Goal: Use online tool/utility: Utilize a website feature to perform a specific function

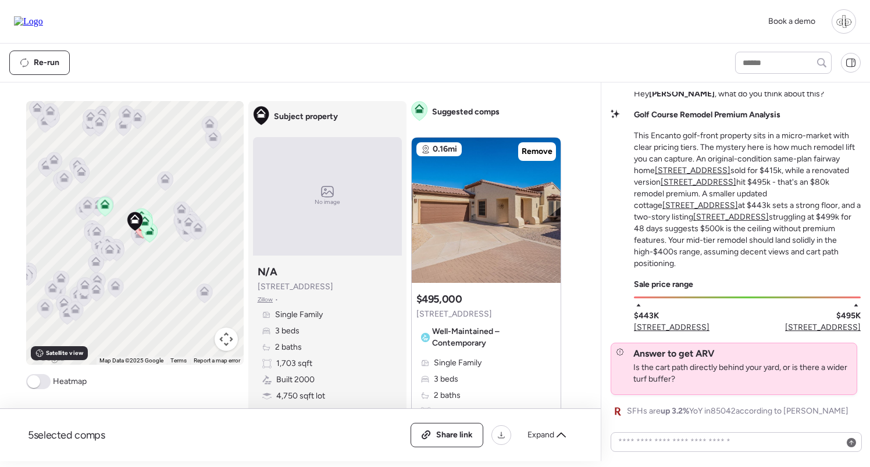
click at [719, 187] on u "[STREET_ADDRESS]" at bounding box center [698, 182] width 76 height 10
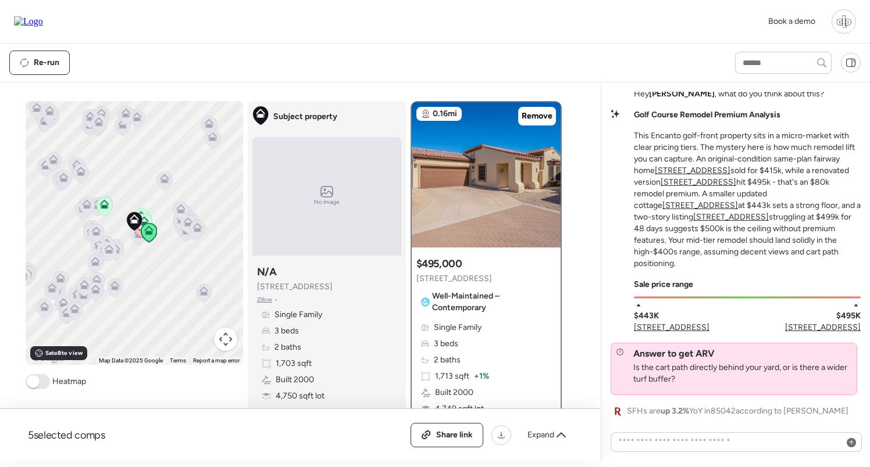
click at [688, 176] on u "[STREET_ADDRESS]" at bounding box center [692, 171] width 76 height 10
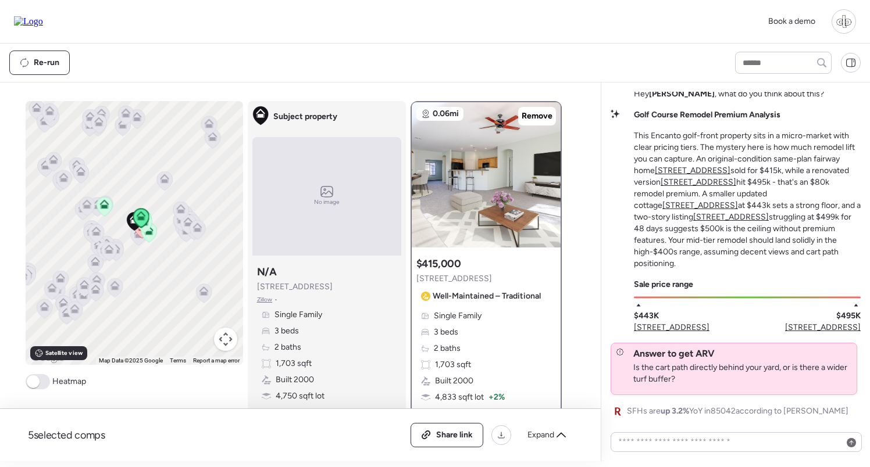
click at [685, 187] on u "[STREET_ADDRESS]" at bounding box center [698, 182] width 76 height 10
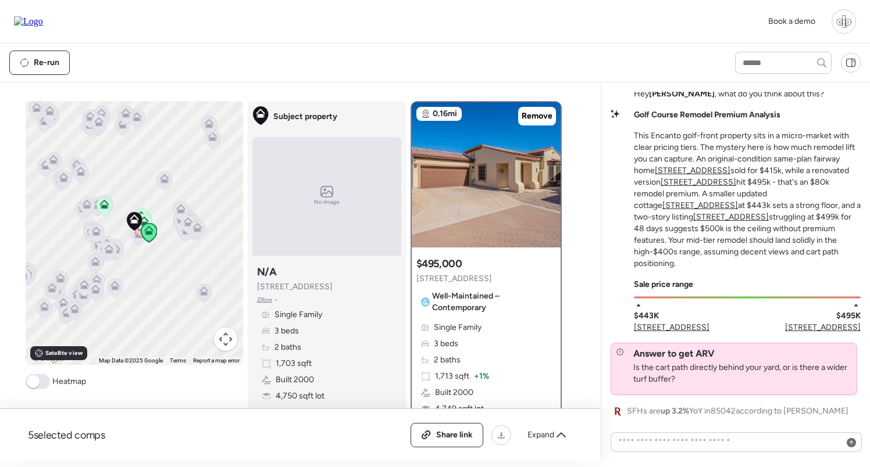
scroll to position [79, 0]
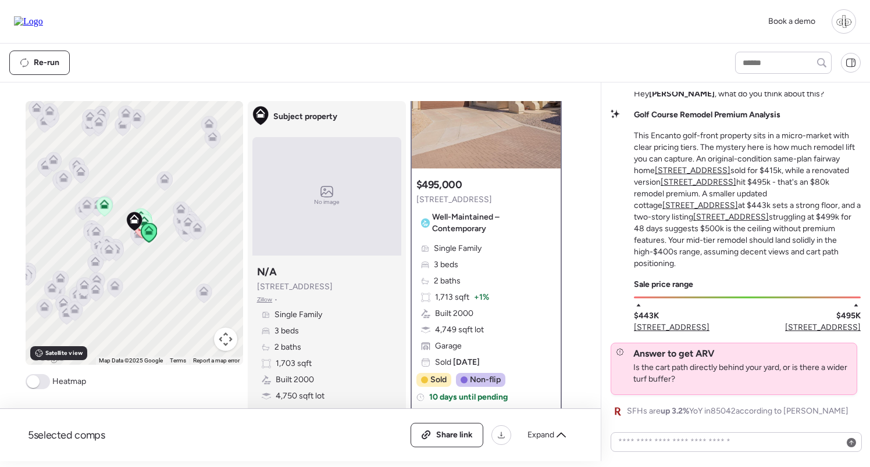
click at [499, 155] on img at bounding box center [486, 95] width 149 height 145
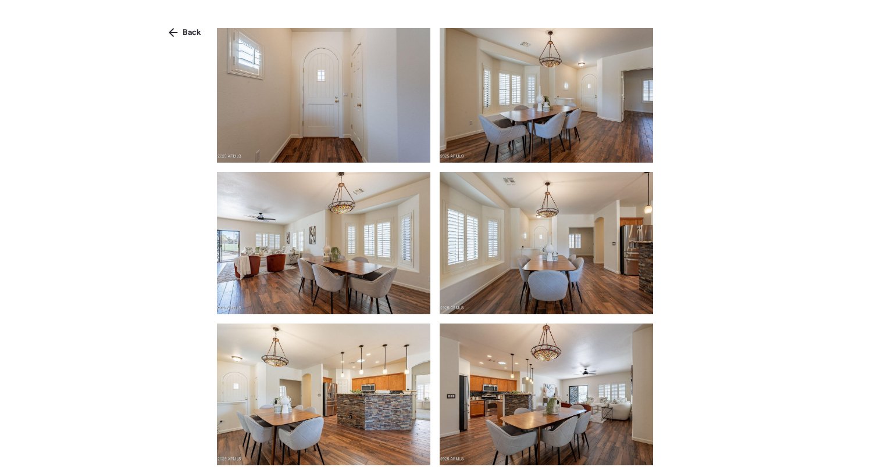
scroll to position [2105, 0]
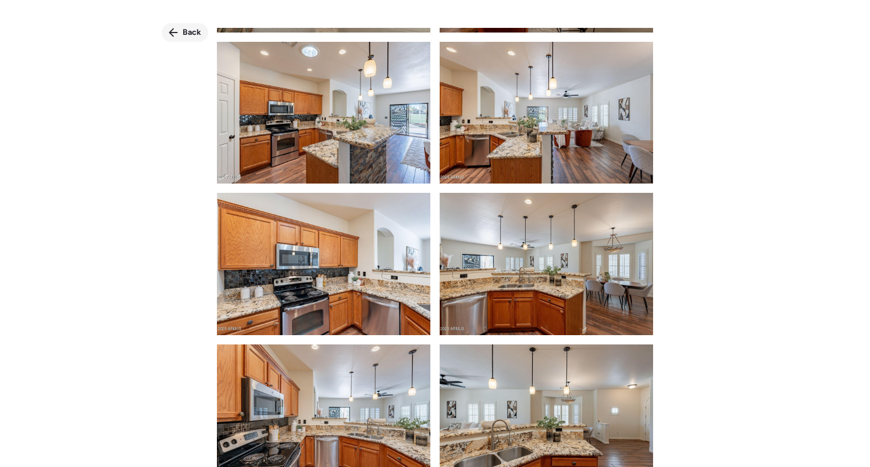
click at [185, 28] on span "Back" at bounding box center [192, 33] width 19 height 12
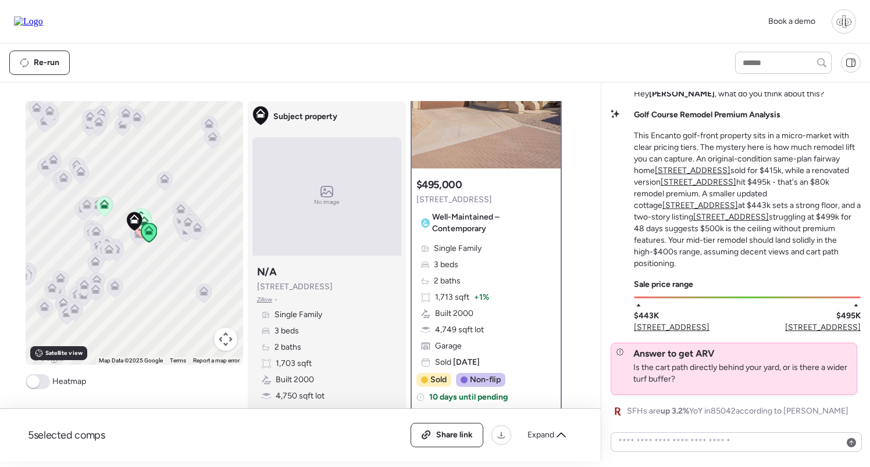
click at [738, 206] on u "[STREET_ADDRESS]" at bounding box center [700, 206] width 76 height 10
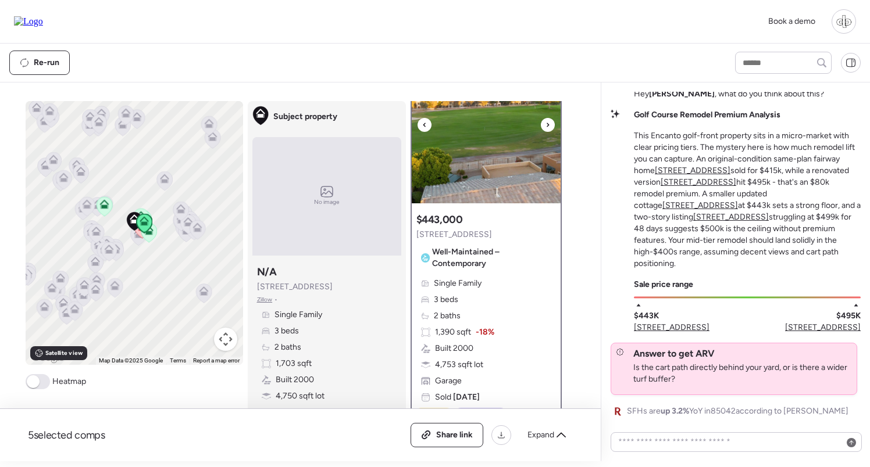
scroll to position [51, 0]
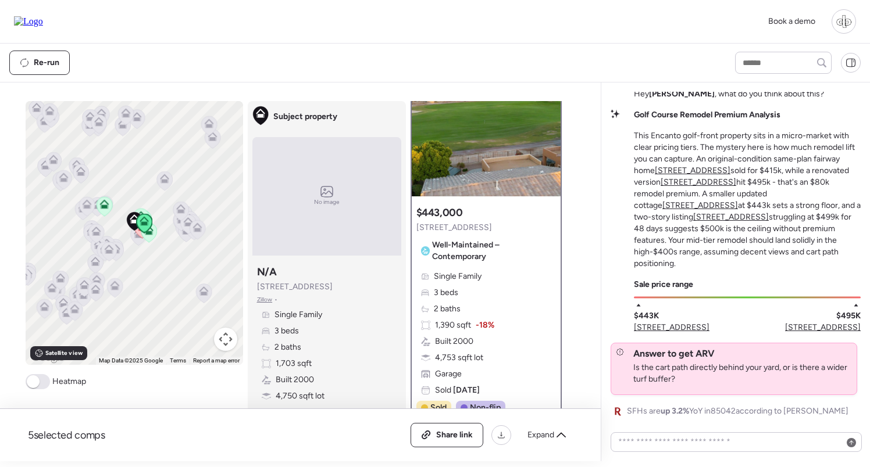
click at [768, 218] on u "[STREET_ADDRESS]" at bounding box center [731, 217] width 76 height 10
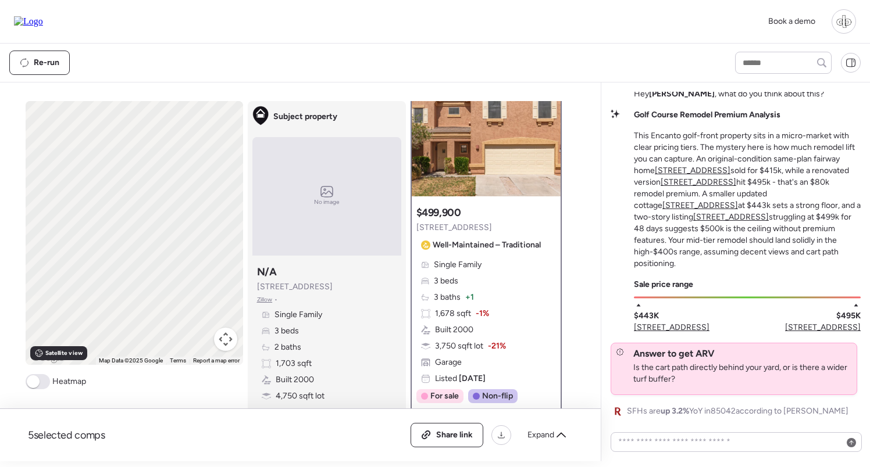
scroll to position [0, 0]
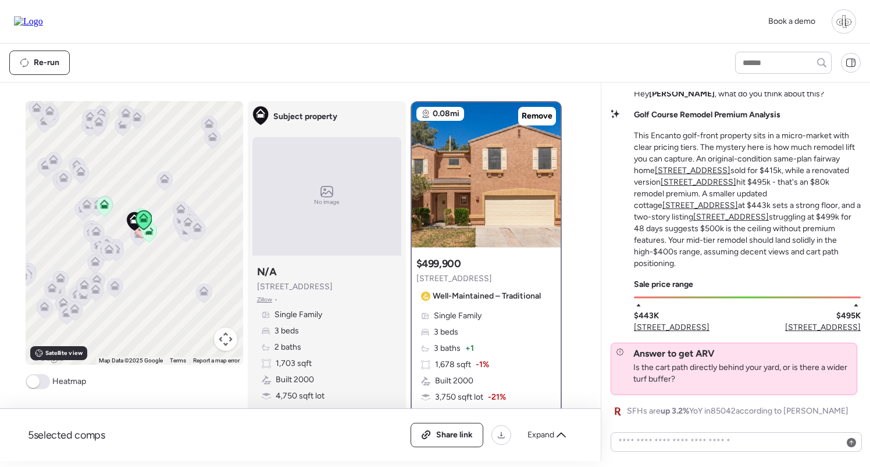
click at [838, 331] on span "[STREET_ADDRESS]" at bounding box center [823, 328] width 76 height 12
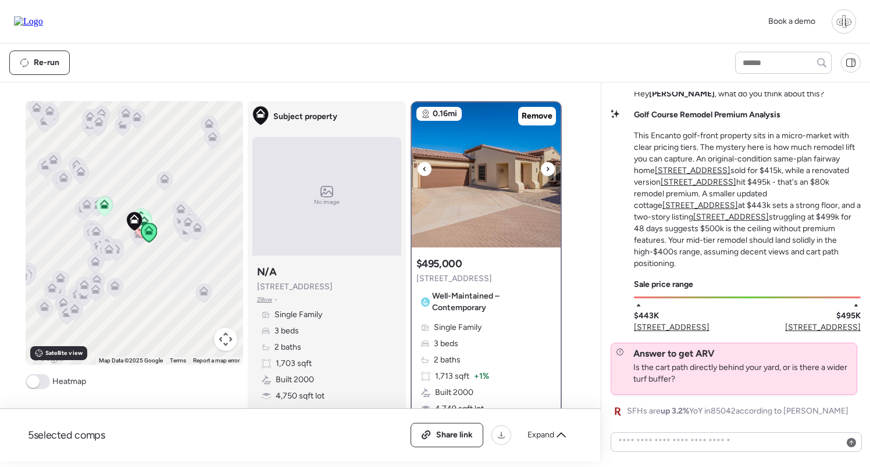
scroll to position [-2, 0]
click at [493, 143] on img at bounding box center [486, 174] width 149 height 145
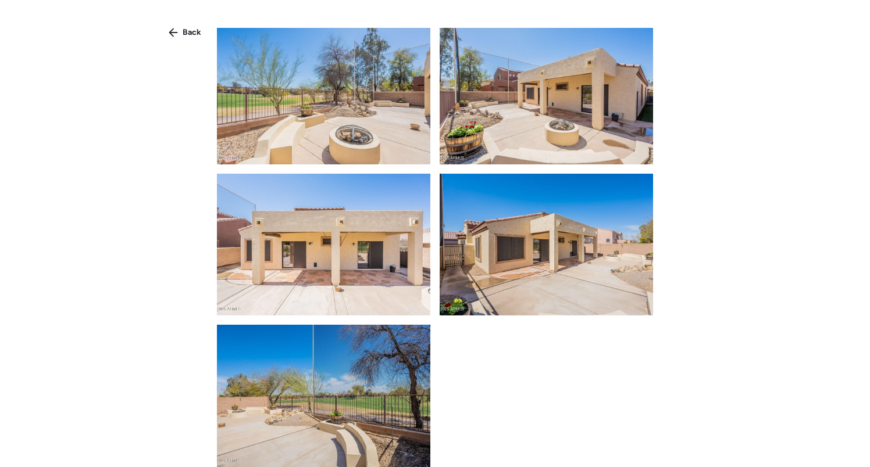
scroll to position [4395, 0]
click at [183, 30] on span "Back" at bounding box center [192, 33] width 19 height 12
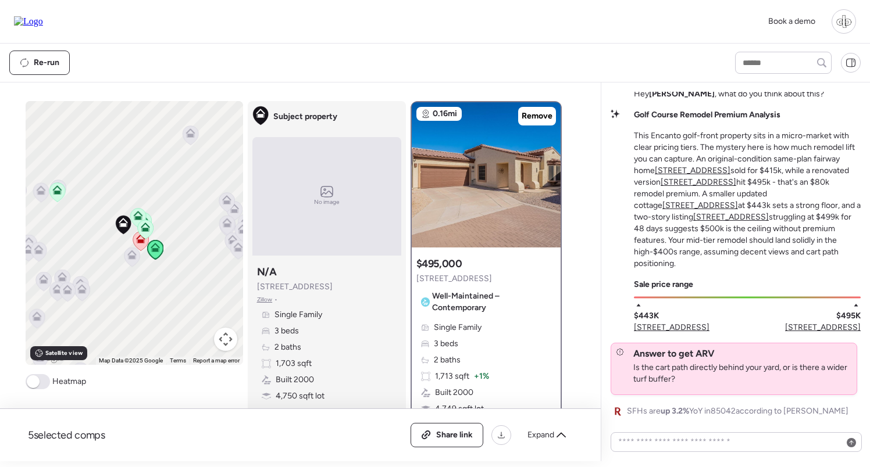
click at [130, 262] on icon at bounding box center [132, 257] width 16 height 19
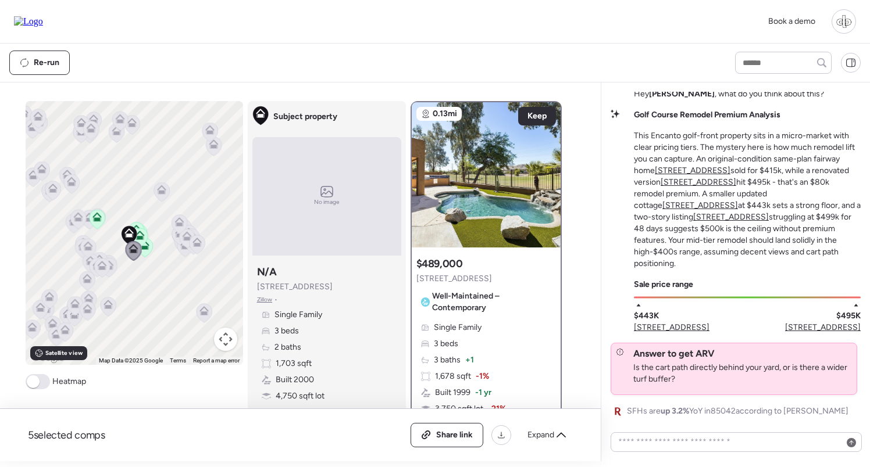
click at [104, 266] on icon at bounding box center [101, 265] width 9 height 9
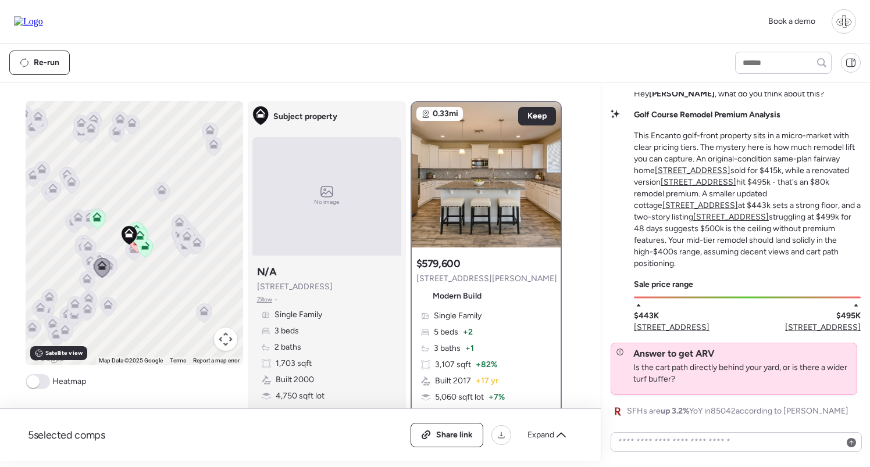
click at [81, 245] on icon at bounding box center [88, 248] width 16 height 19
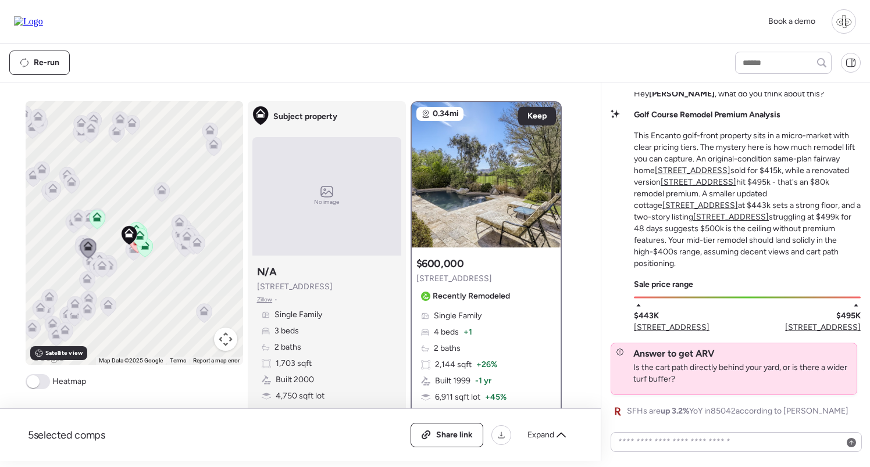
click at [100, 266] on icon at bounding box center [101, 265] width 9 height 9
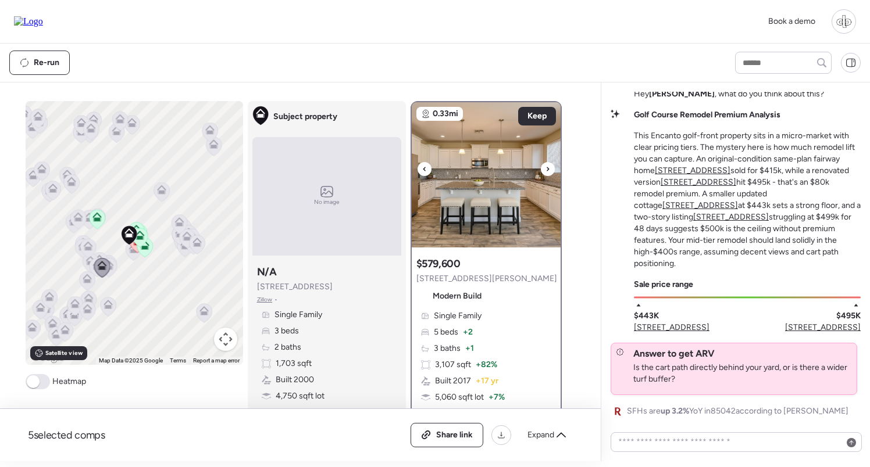
click at [477, 170] on img at bounding box center [486, 174] width 149 height 145
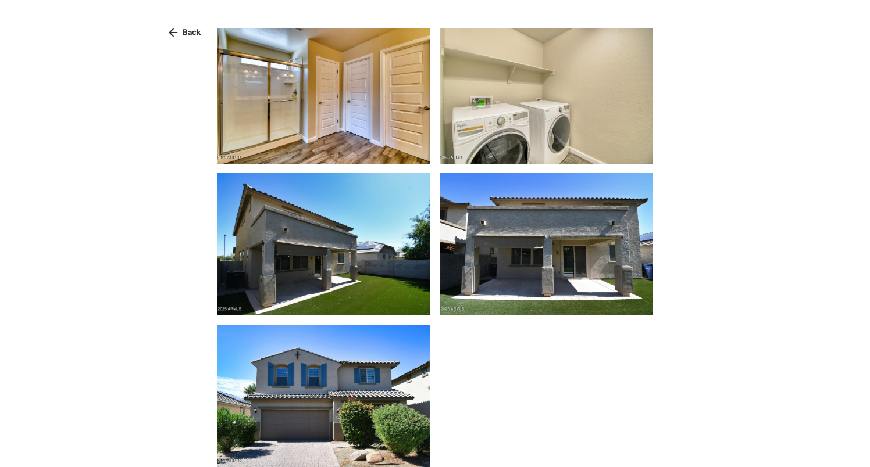
scroll to position [1219, 0]
click at [190, 30] on span "Back" at bounding box center [192, 33] width 19 height 12
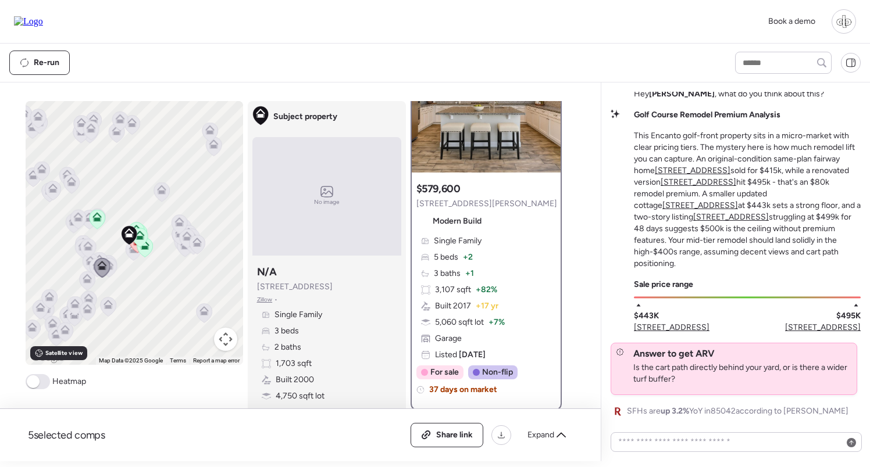
scroll to position [0, 0]
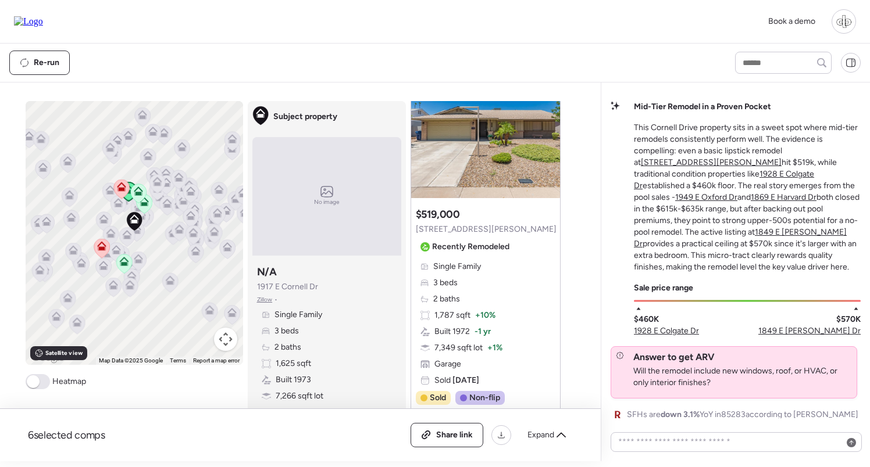
scroll to position [453, 0]
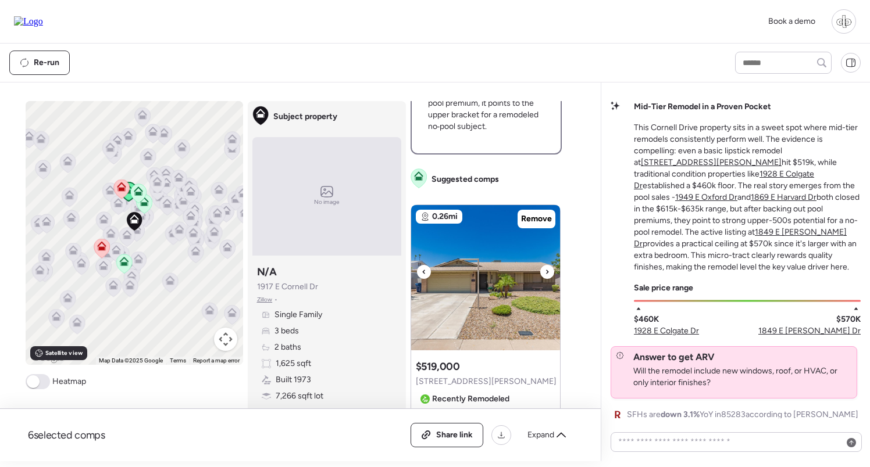
click at [496, 242] on img at bounding box center [485, 277] width 149 height 145
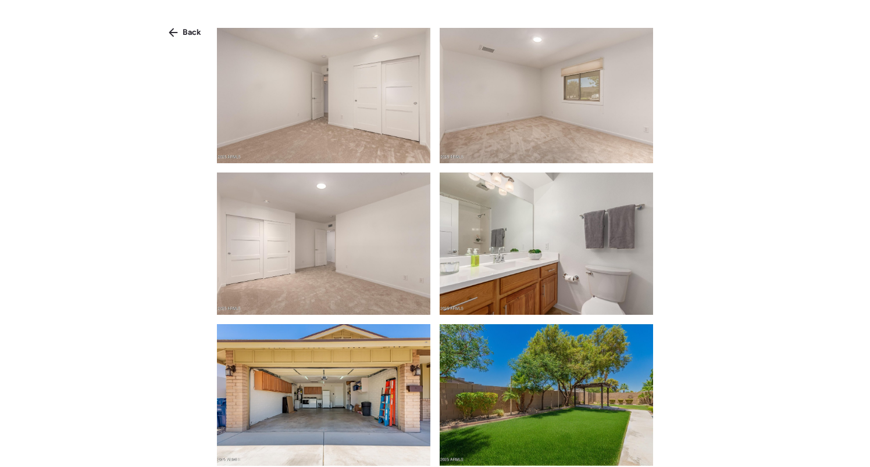
scroll to position [1489, 0]
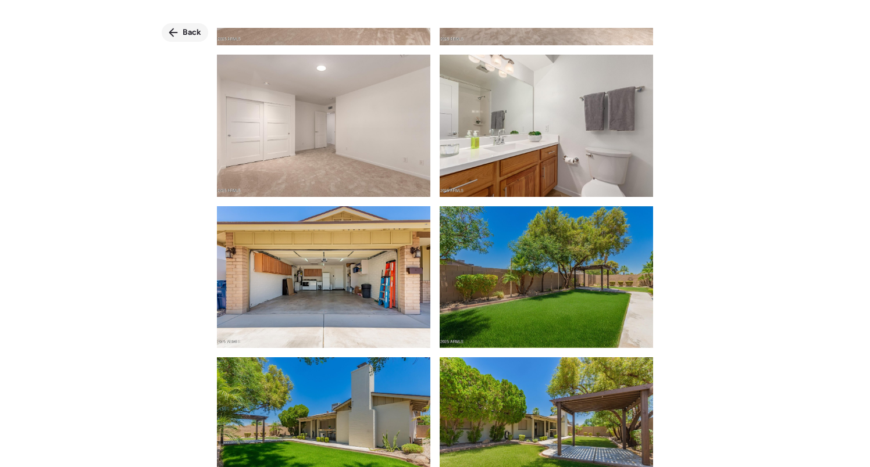
click at [187, 36] on span "Back" at bounding box center [192, 33] width 19 height 12
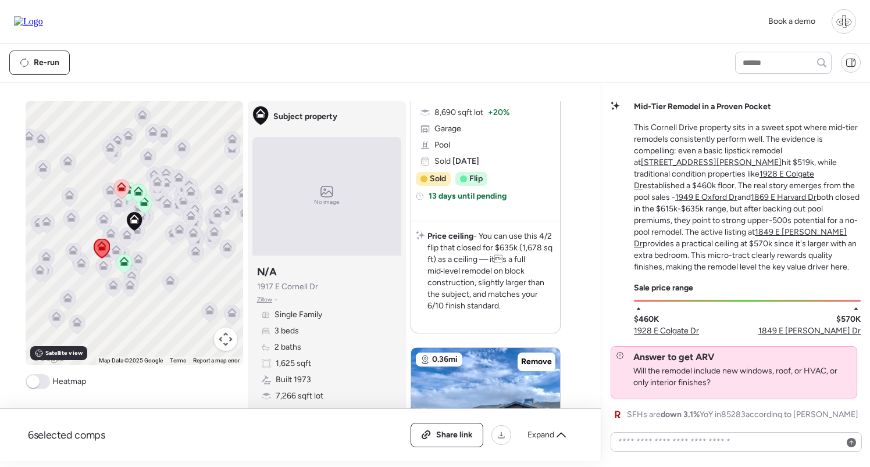
scroll to position [2413, 0]
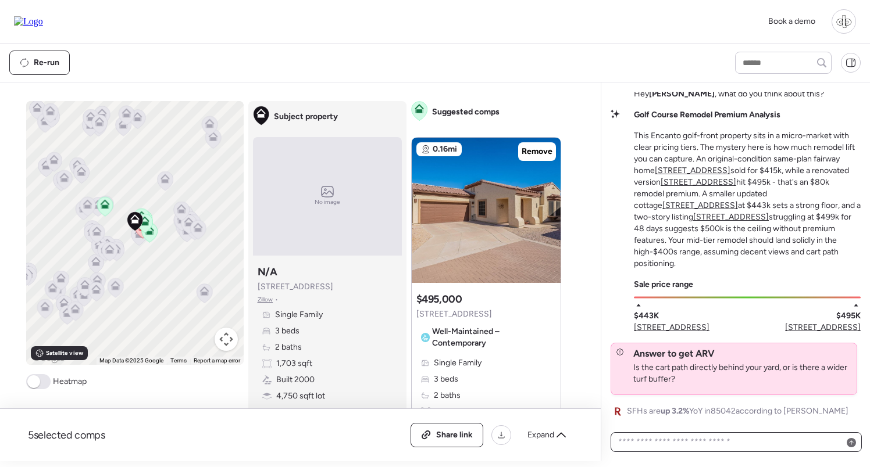
click at [690, 438] on textarea at bounding box center [736, 442] width 241 height 16
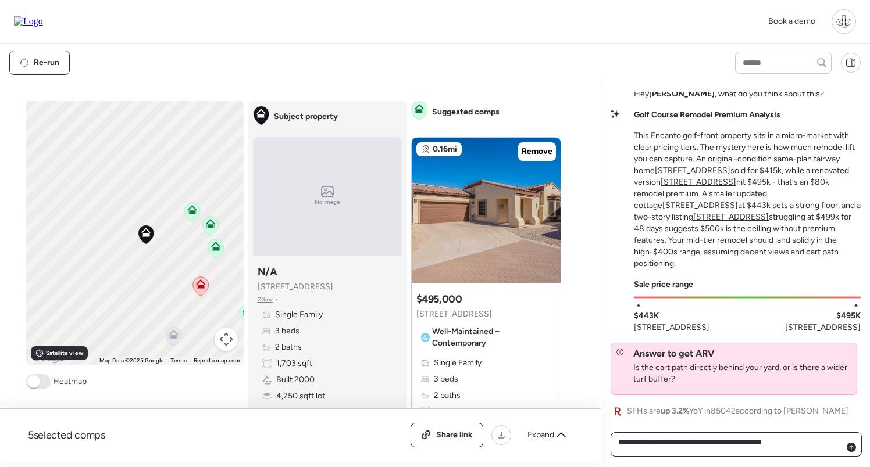
type textarea "**********"
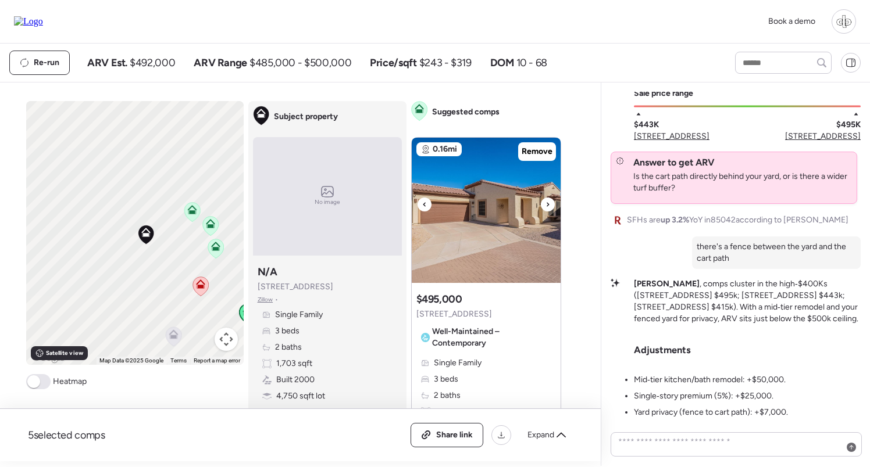
click at [498, 218] on img at bounding box center [486, 210] width 149 height 145
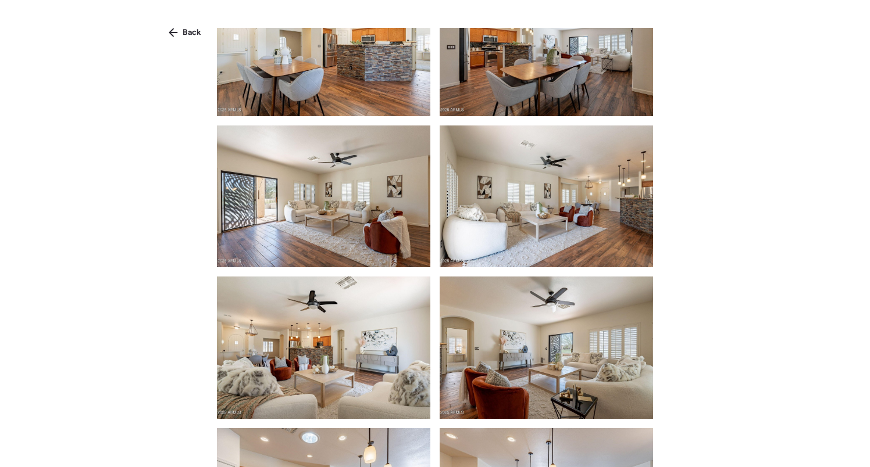
scroll to position [2263, 0]
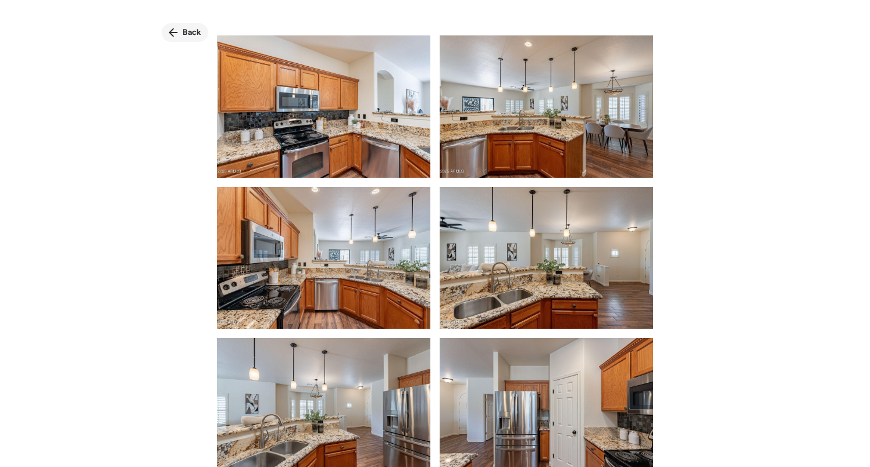
click at [184, 28] on span "Back" at bounding box center [192, 33] width 19 height 12
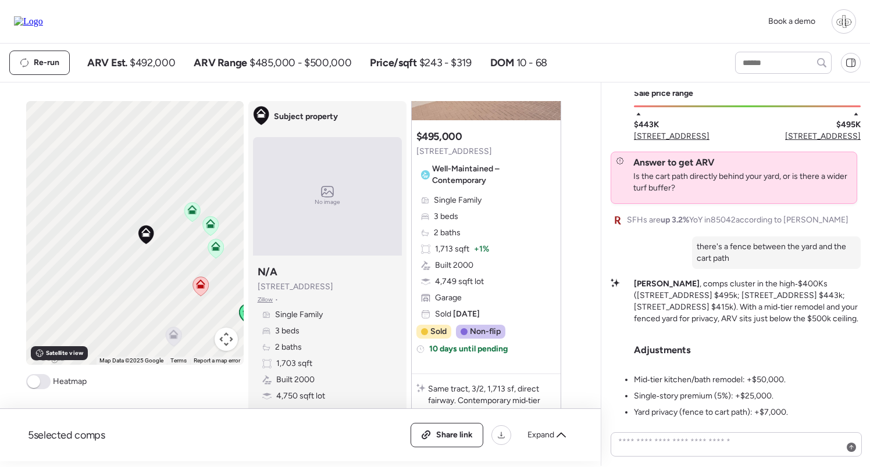
scroll to position [156, 0]
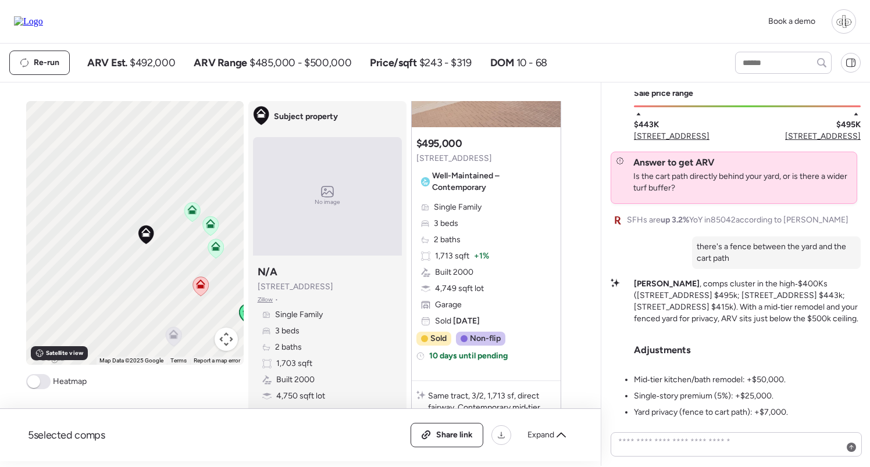
click at [484, 188] on span "Well-Maintained – Contemporary" at bounding box center [491, 181] width 119 height 23
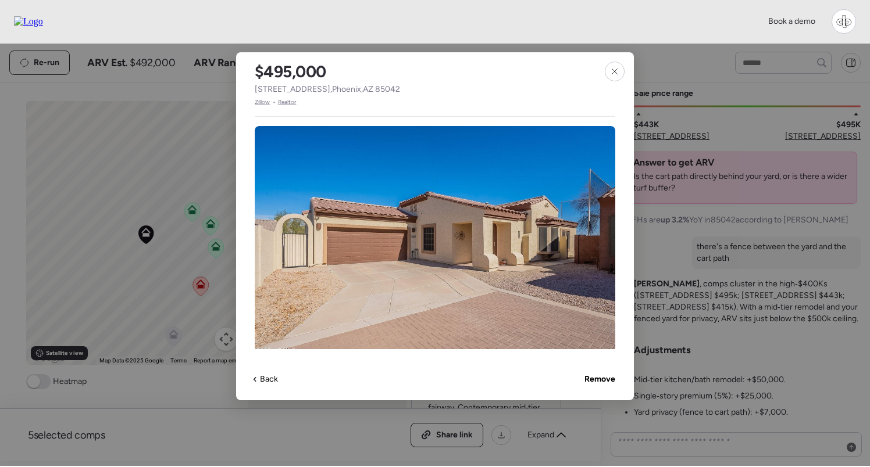
click at [267, 101] on span "Zillow" at bounding box center [263, 102] width 16 height 9
click at [609, 70] on div at bounding box center [615, 72] width 20 height 20
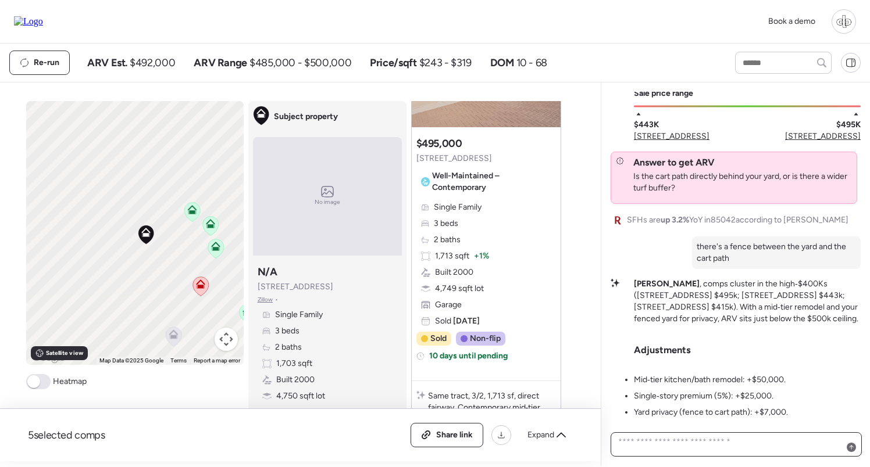
click at [674, 435] on textarea at bounding box center [736, 444] width 241 height 21
copy span "[STREET_ADDRESS]"
click at [659, 443] on textarea "**********" at bounding box center [736, 444] width 241 height 21
paste textarea "**********"
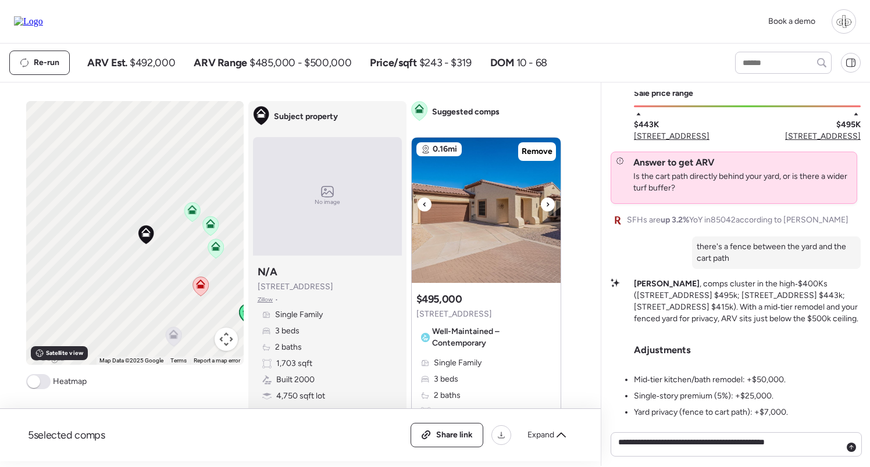
click at [492, 200] on img at bounding box center [486, 210] width 149 height 145
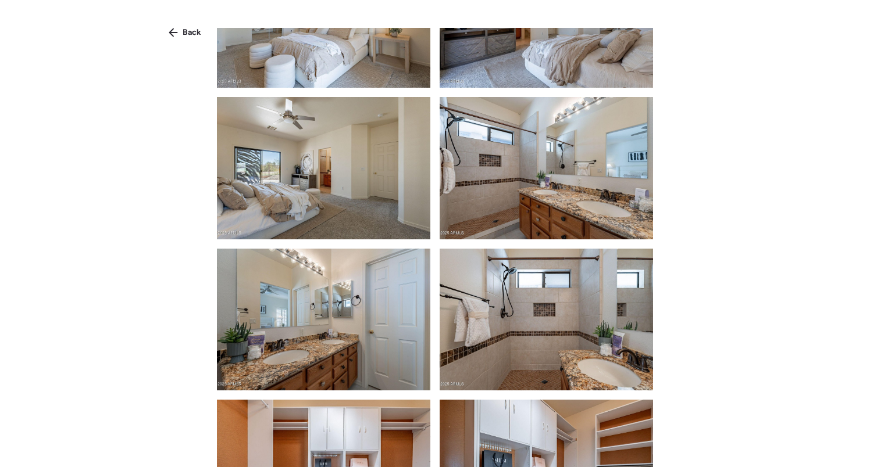
scroll to position [3318, 0]
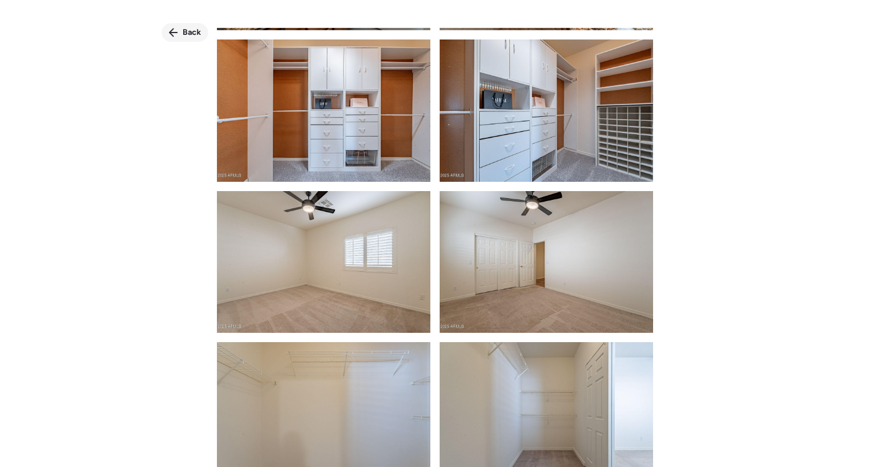
click at [183, 24] on div "Back" at bounding box center [185, 32] width 47 height 19
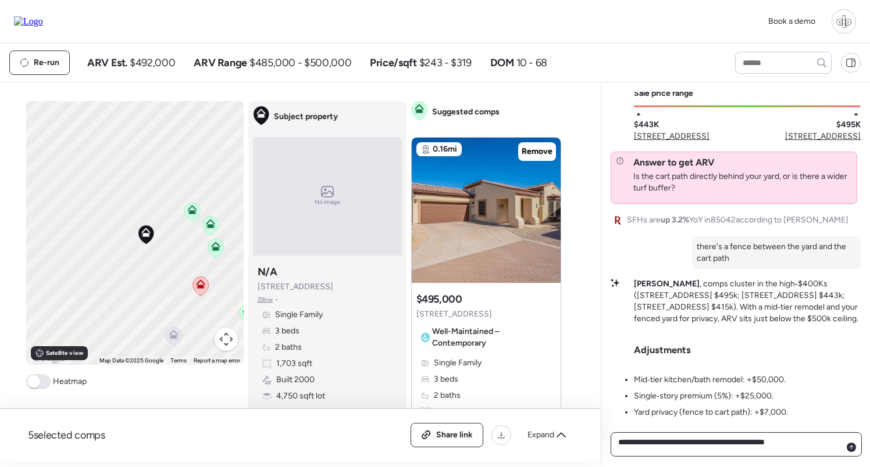
click at [817, 450] on textarea "**********" at bounding box center [736, 444] width 241 height 21
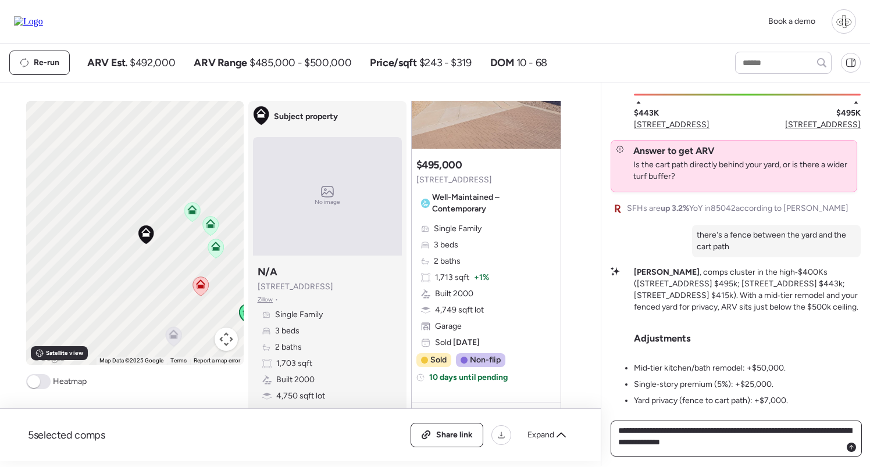
scroll to position [135, 0]
type textarea "**********"
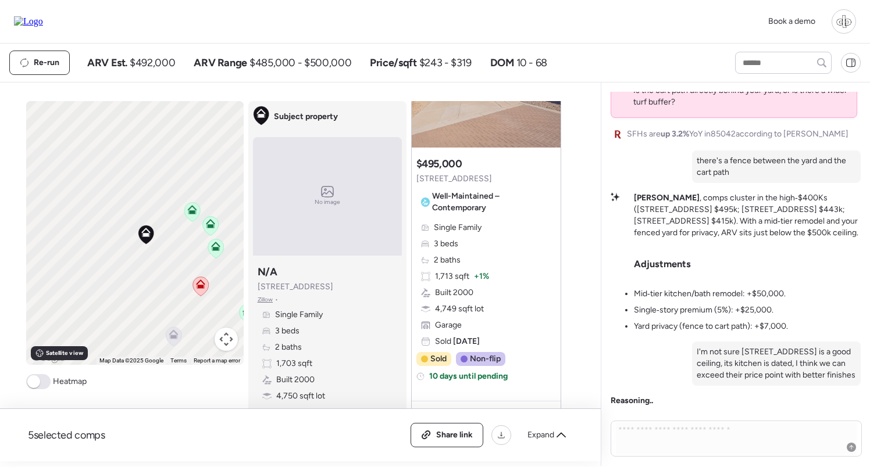
scroll to position [0, 0]
click at [356, 301] on div "Subject property N/A [STREET_ADDRESS] • Single Family 3 beds 2 baths 1,703 sqft…" at bounding box center [327, 341] width 149 height 163
click at [263, 299] on span "Zillow" at bounding box center [265, 299] width 16 height 9
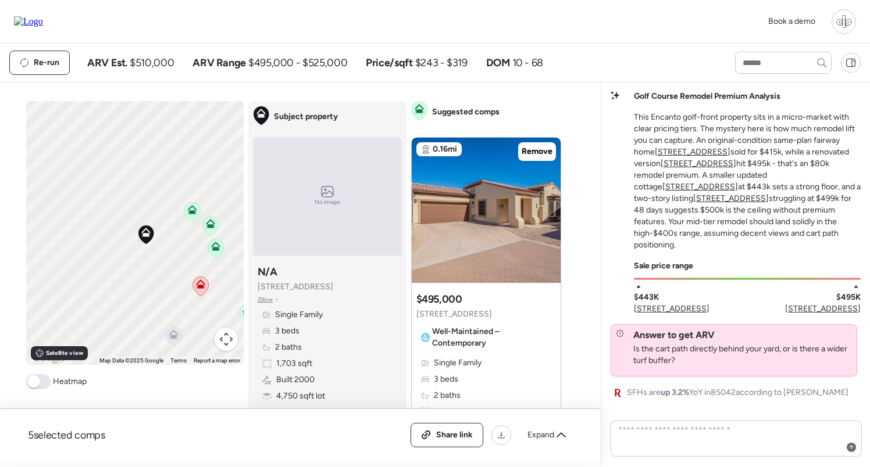
scroll to position [-411, 0]
